Goal: Transaction & Acquisition: Purchase product/service

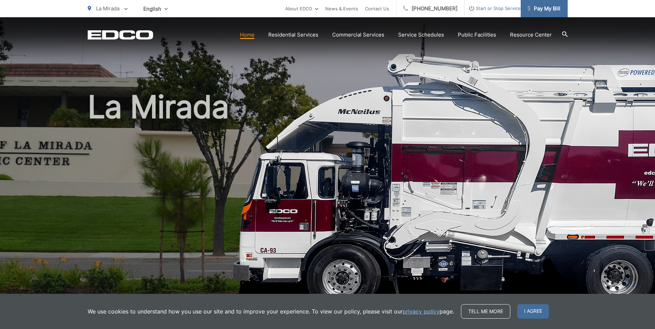
click at [548, 6] on span "Pay My Bill" at bounding box center [544, 8] width 33 height 8
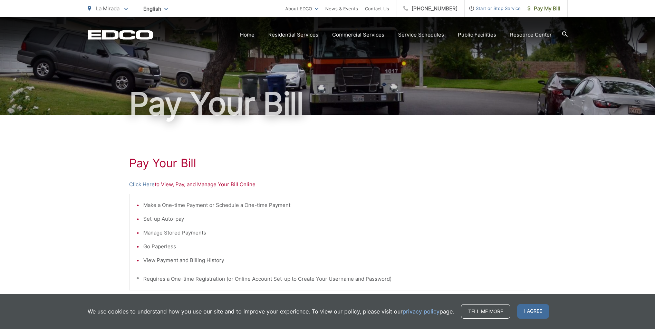
scroll to position [24, 0]
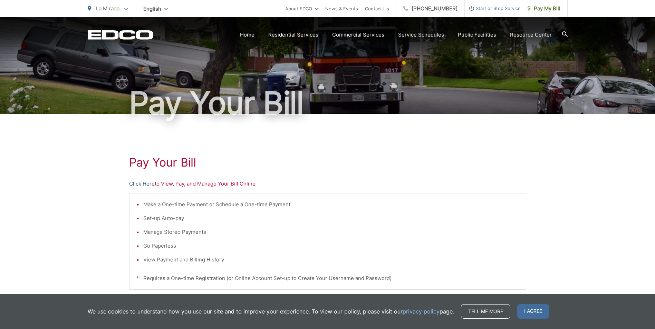
click at [136, 183] on link "Click Here" at bounding box center [142, 184] width 26 height 8
click at [148, 185] on link "Click Here" at bounding box center [142, 184] width 26 height 8
